Goal: Task Accomplishment & Management: Manage account settings

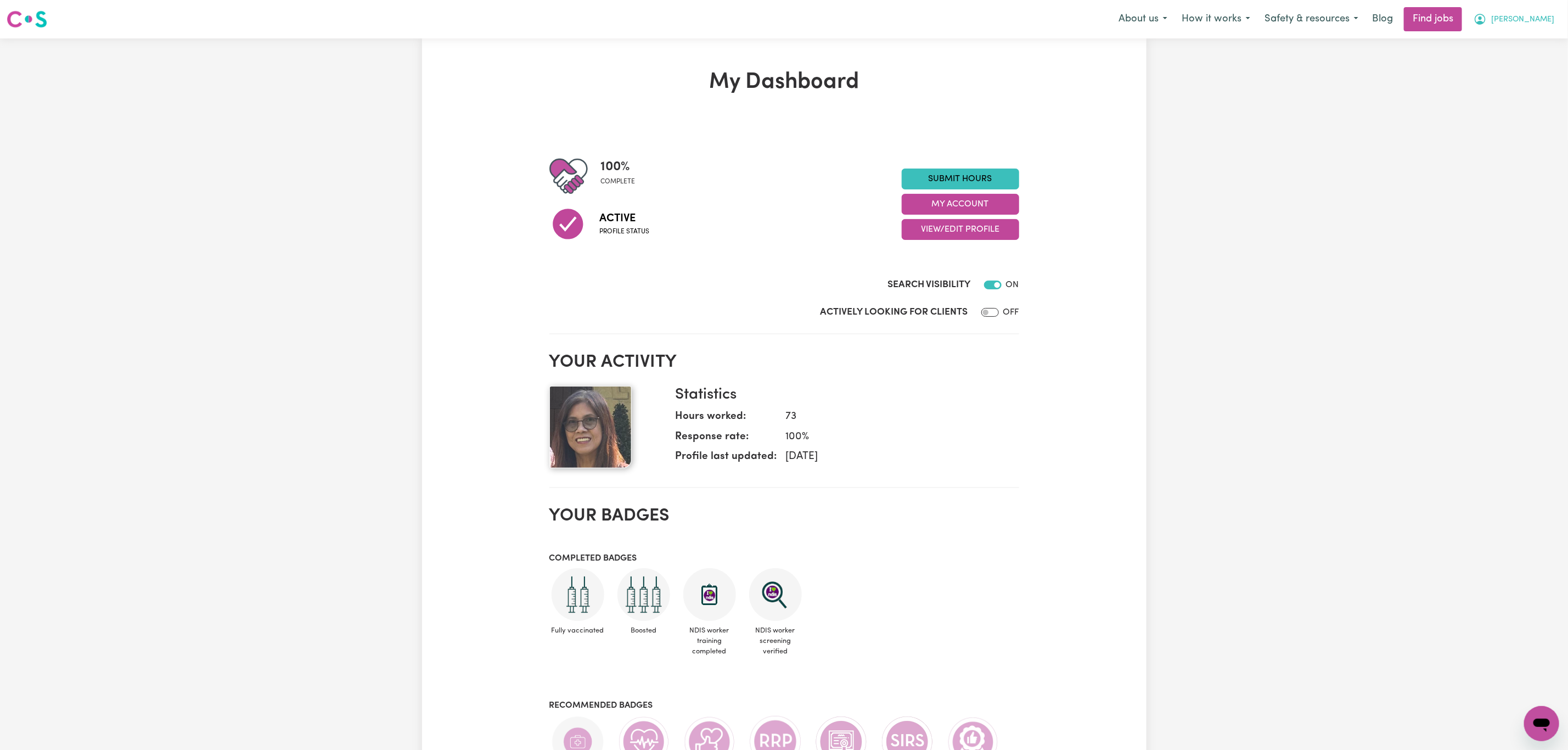
click at [1548, 17] on span "[PERSON_NAME]" at bounding box center [1523, 20] width 63 height 12
click at [1505, 63] on link "My Dashboard" at bounding box center [1517, 63] width 87 height 21
click at [1507, 47] on link "My Account" at bounding box center [1517, 43] width 87 height 21
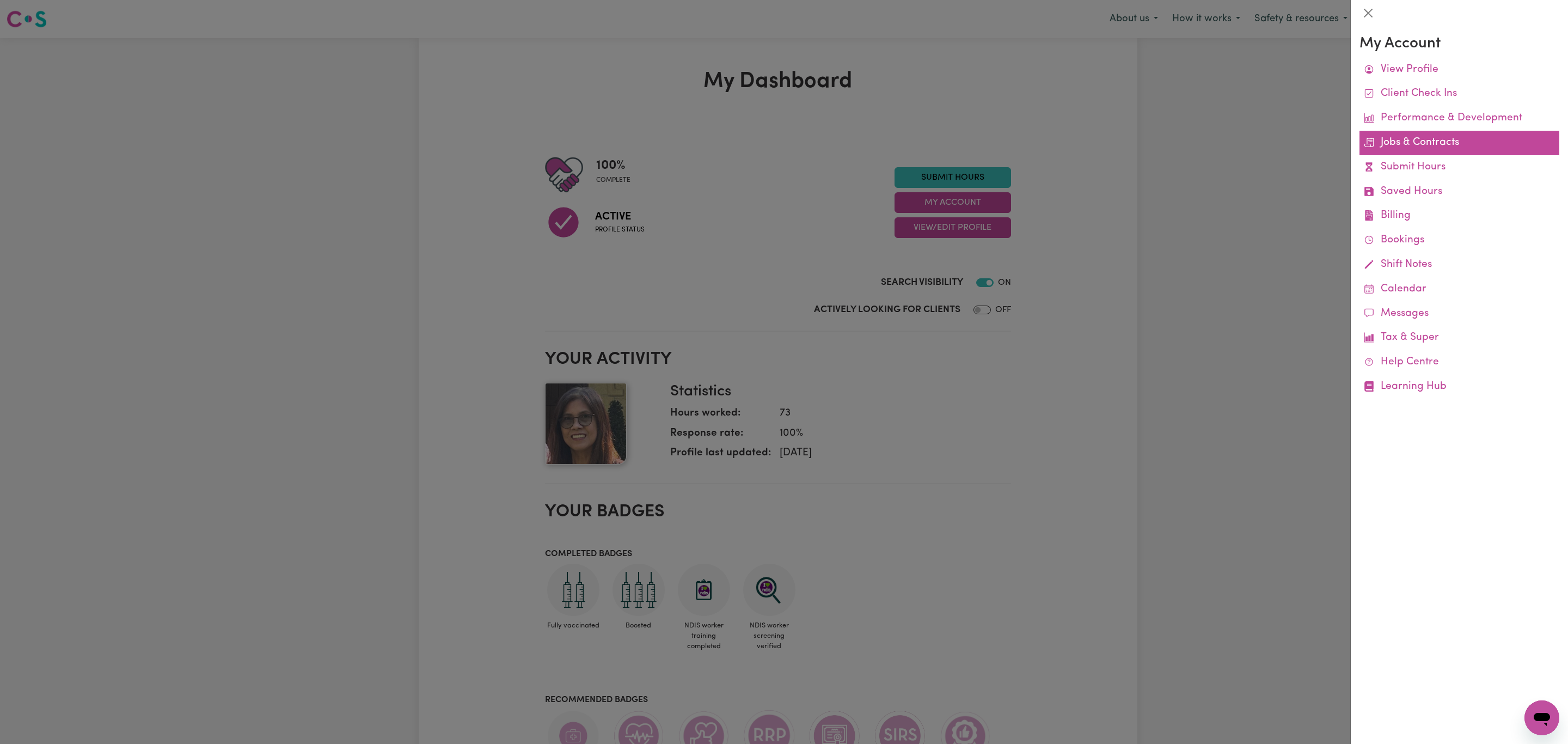
click at [1395, 139] on link "Jobs & Contracts" at bounding box center [1459, 143] width 200 height 24
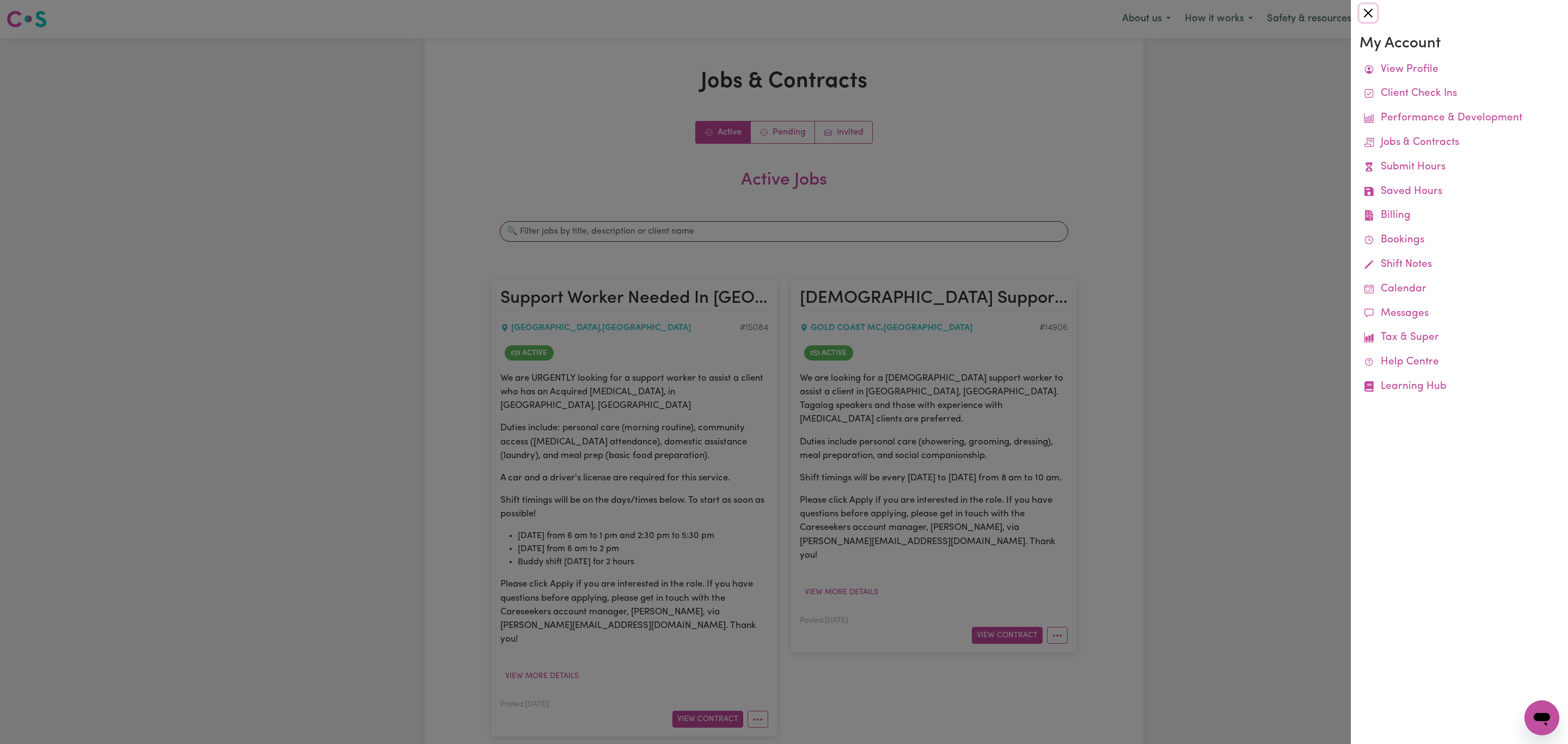
click at [1366, 15] on button "Close" at bounding box center [1368, 13] width 18 height 18
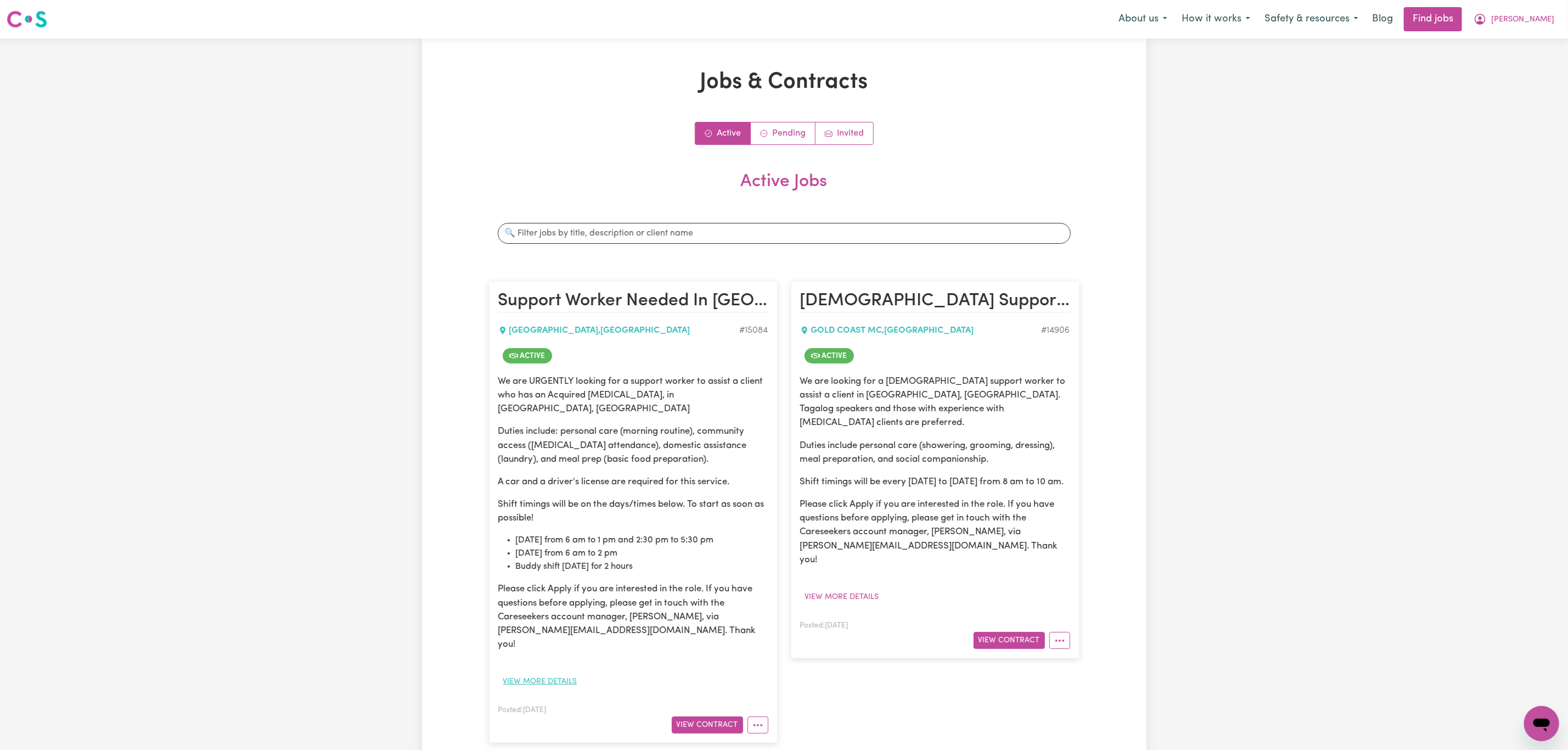
click at [559, 673] on button "View more details" at bounding box center [540, 682] width 84 height 17
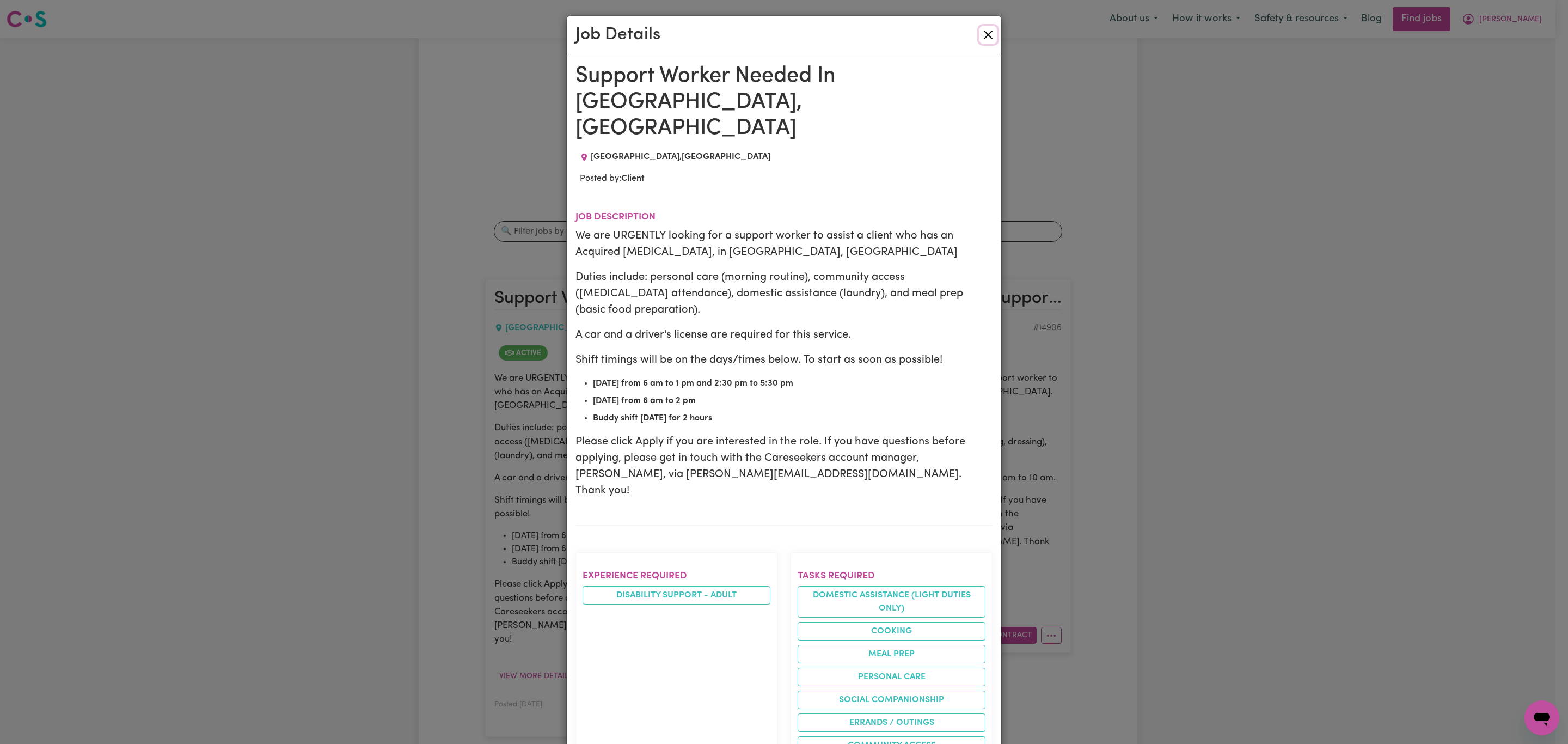
click at [981, 34] on button "Close" at bounding box center [988, 35] width 18 height 18
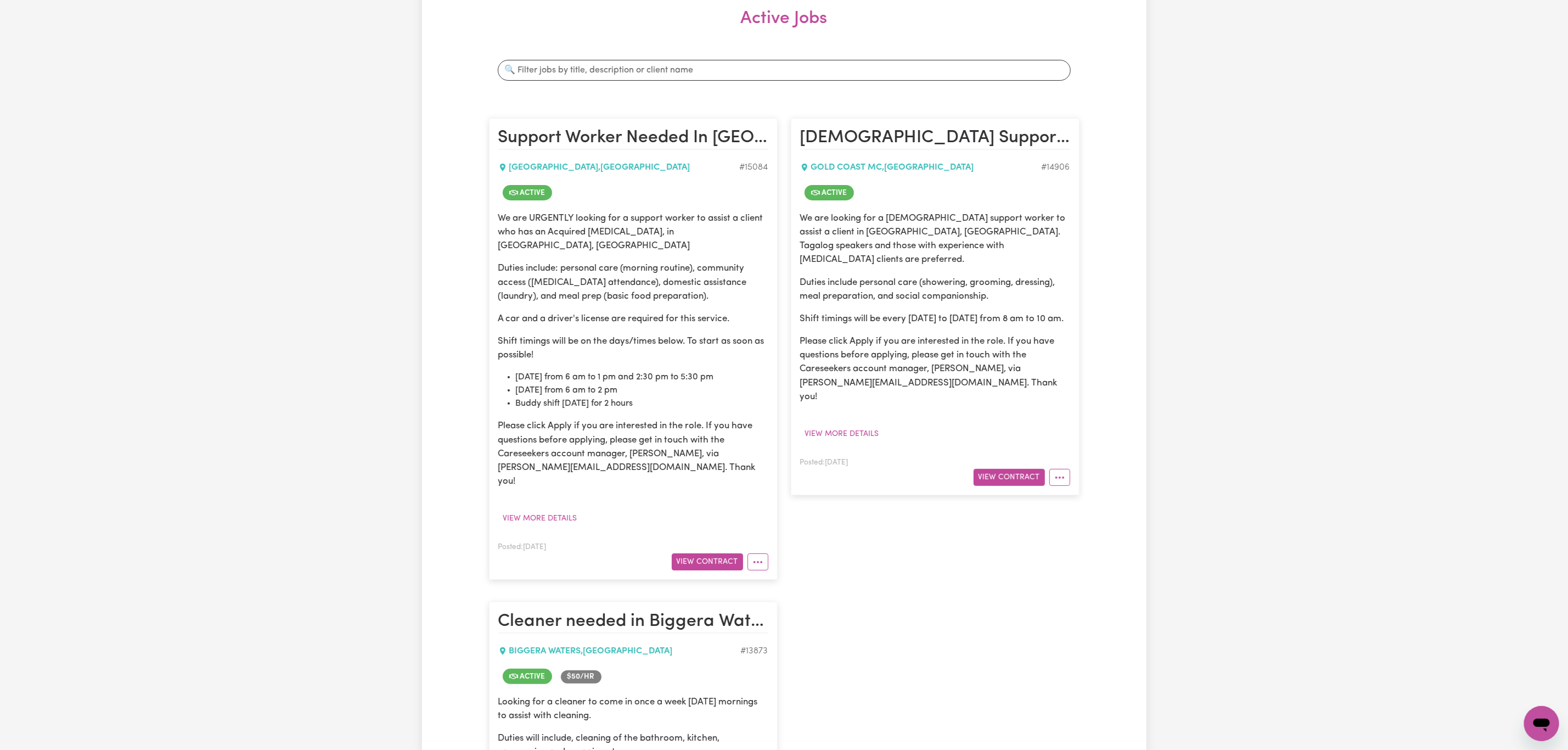
scroll to position [164, 0]
click at [835, 424] on button "View more details" at bounding box center [842, 433] width 84 height 17
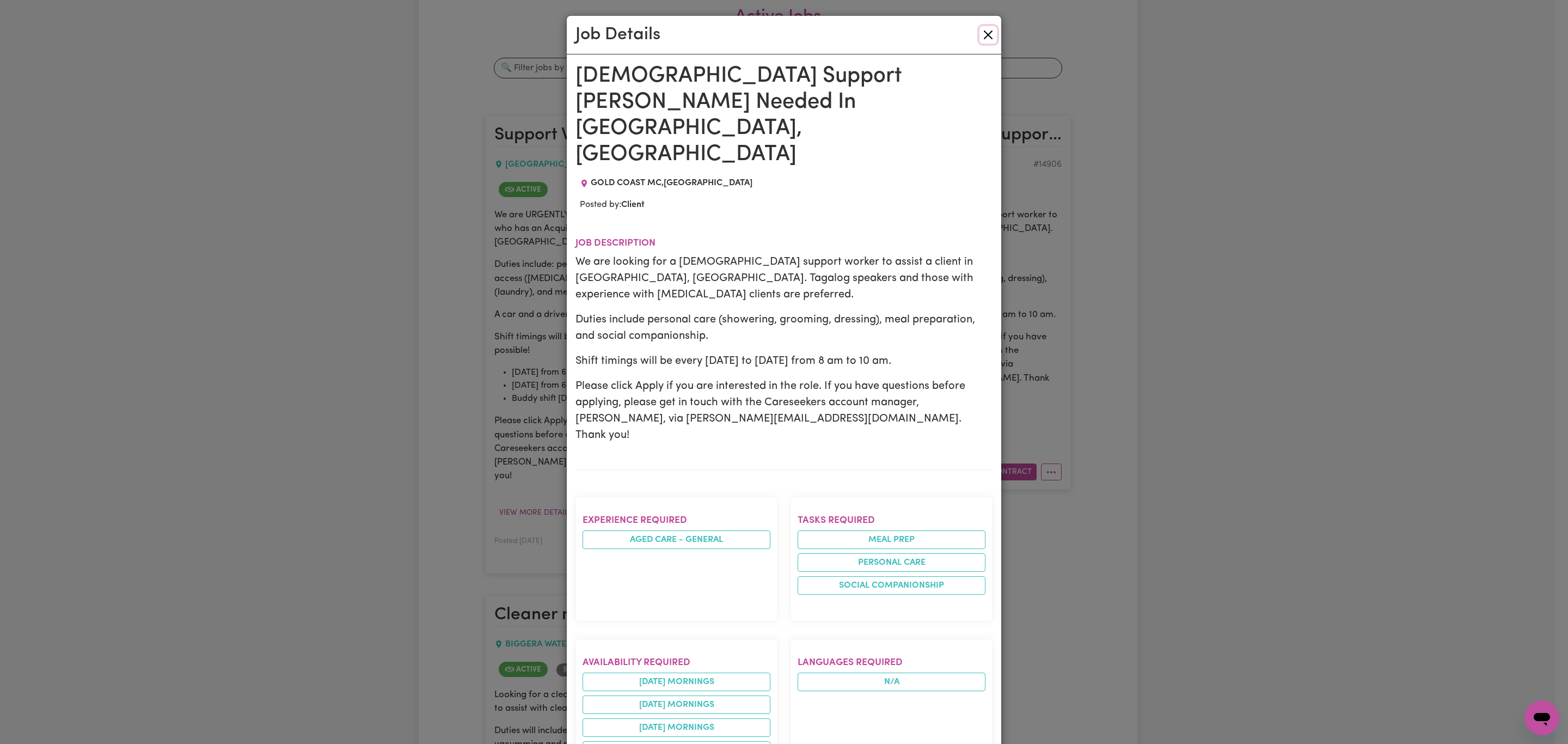
click at [979, 33] on button "Close" at bounding box center [988, 35] width 18 height 18
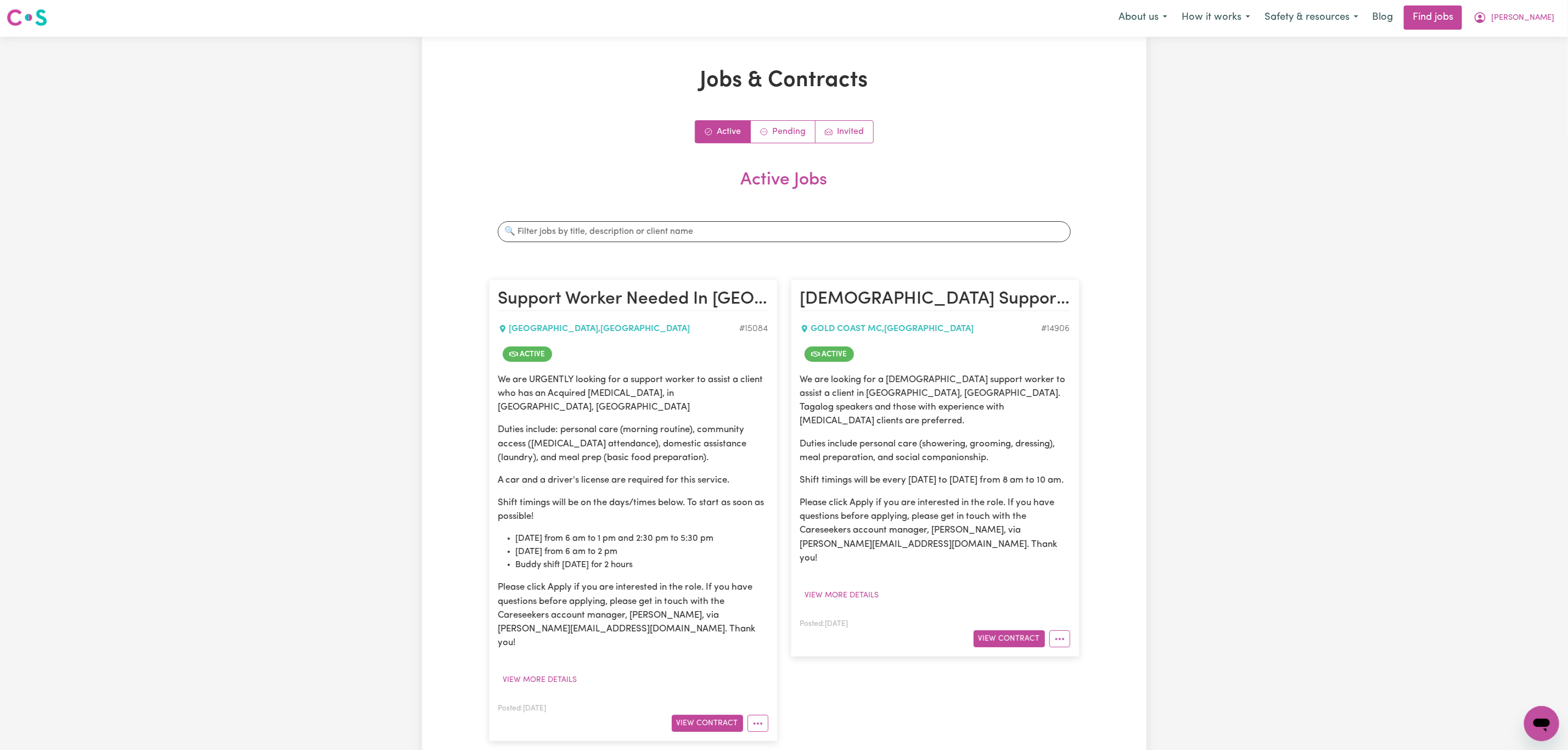
scroll to position [0, 0]
click at [778, 135] on link "Pending" at bounding box center [784, 133] width 65 height 22
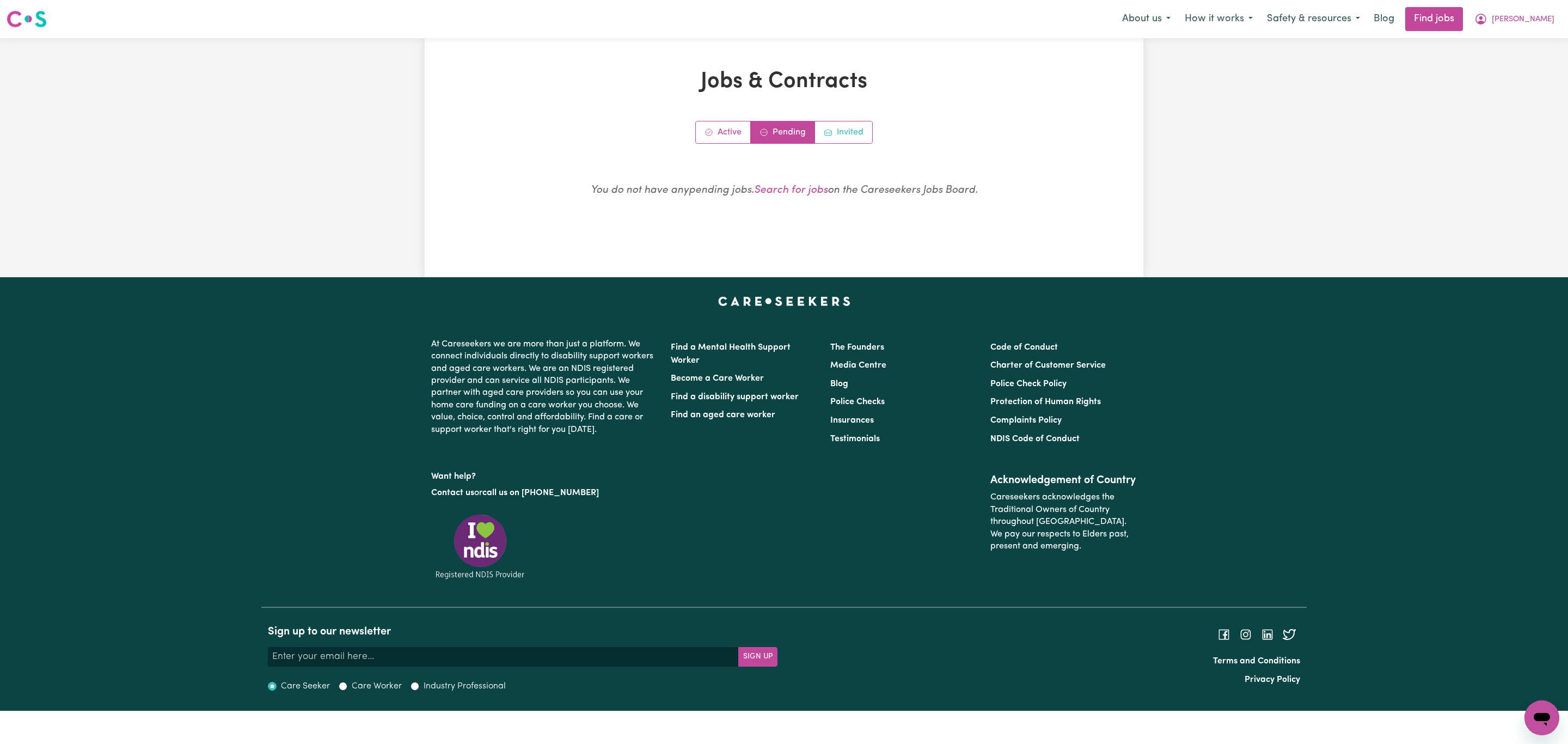
click at [870, 132] on link "Invited" at bounding box center [844, 132] width 57 height 22
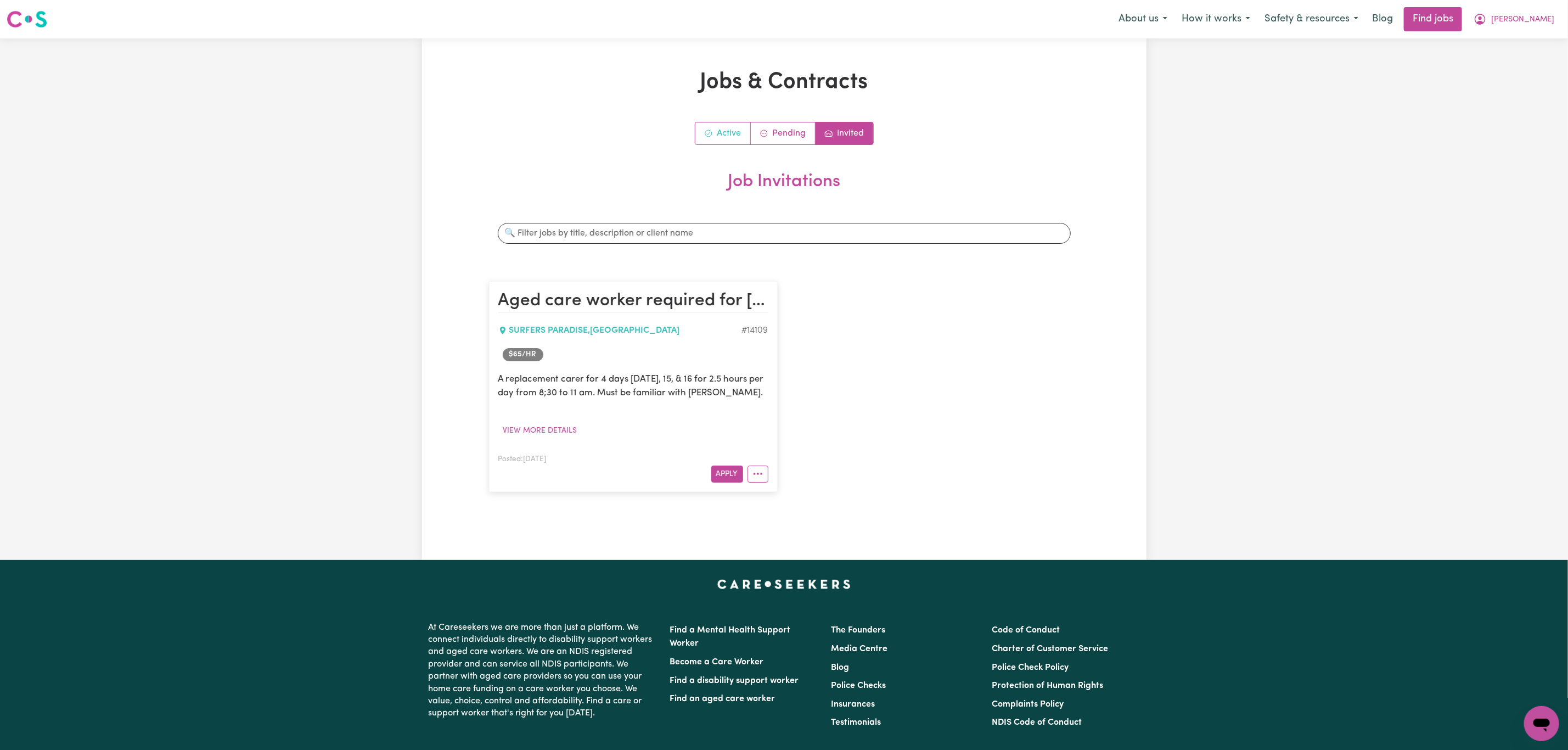
click at [714, 127] on link "Active" at bounding box center [723, 133] width 55 height 22
